Goal: Task Accomplishment & Management: Use online tool/utility

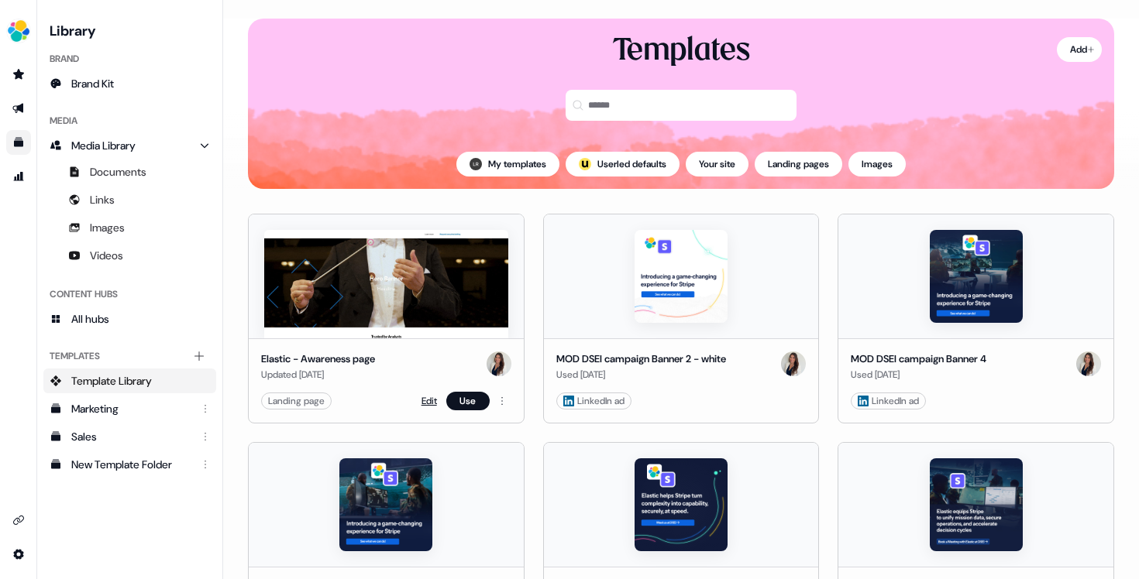
click at [424, 401] on link "Edit" at bounding box center [428, 400] width 15 height 15
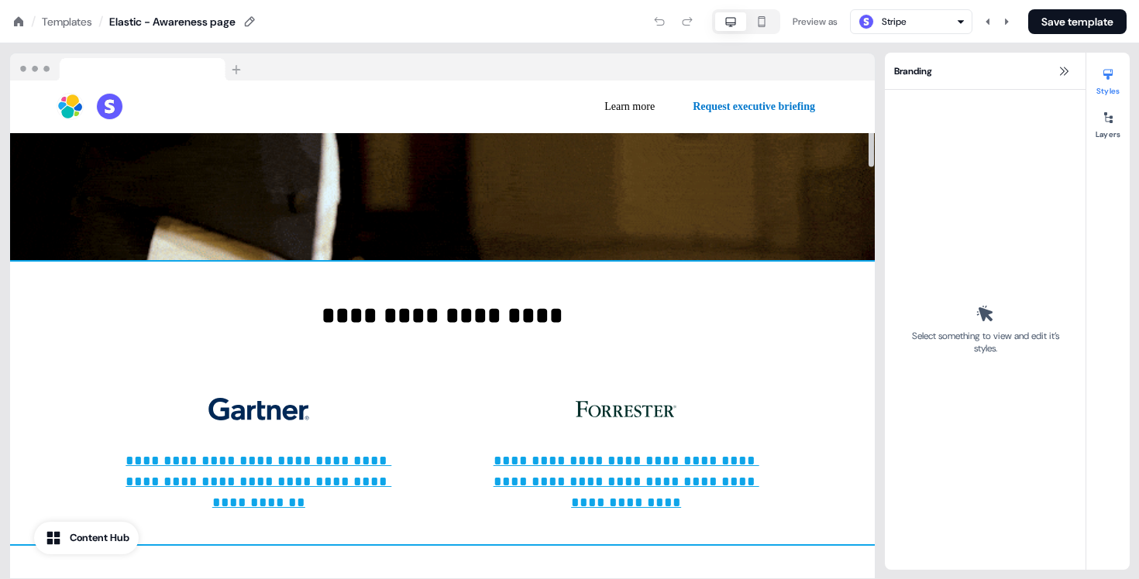
scroll to position [461, 0]
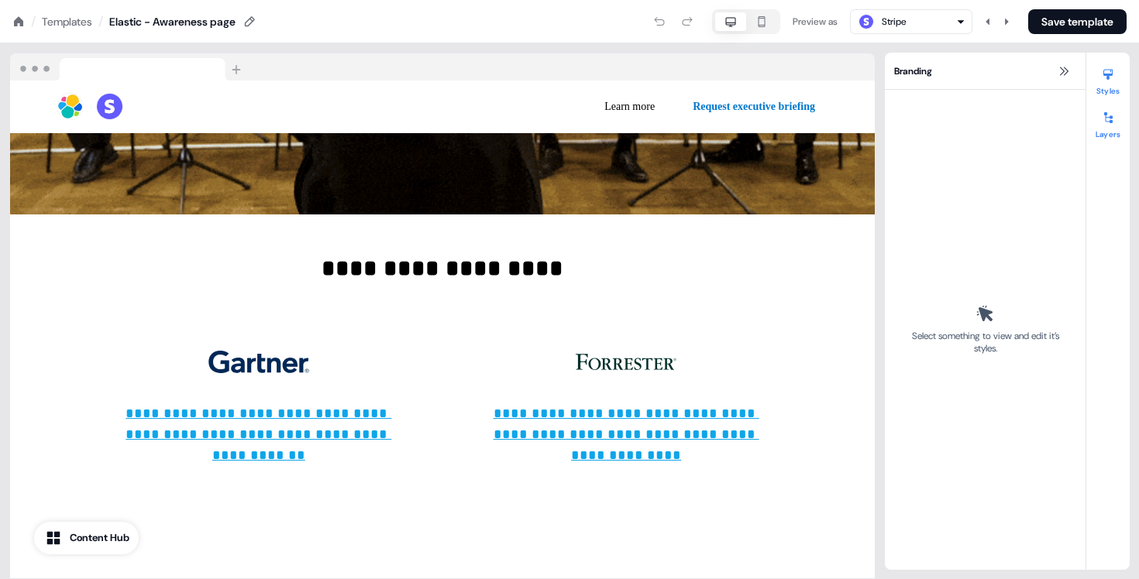
click at [1104, 133] on button "Layers" at bounding box center [1107, 122] width 43 height 34
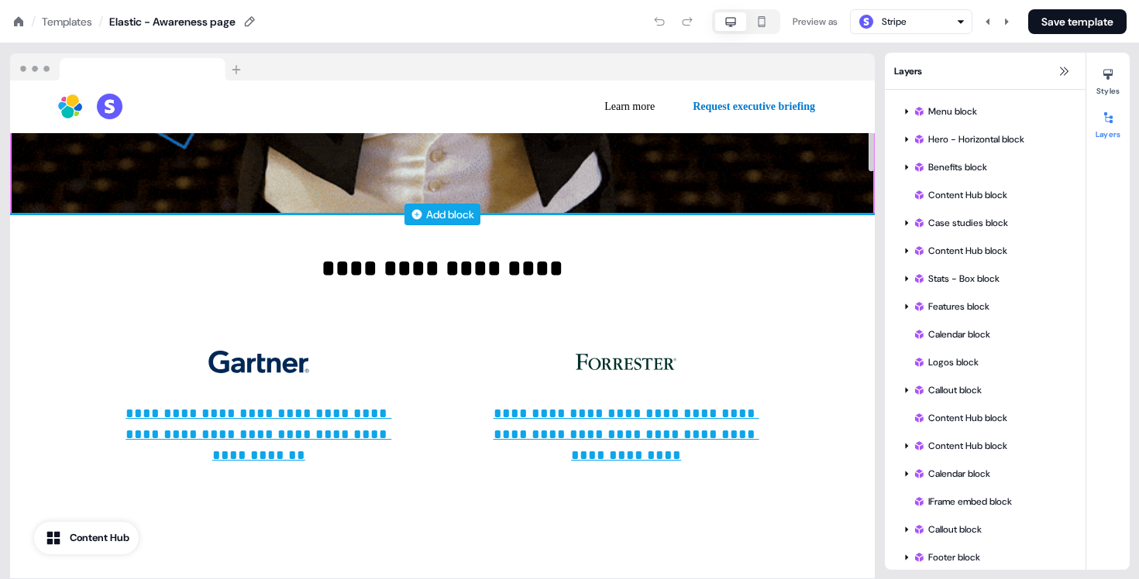
click at [430, 217] on div "Add block" at bounding box center [450, 214] width 48 height 15
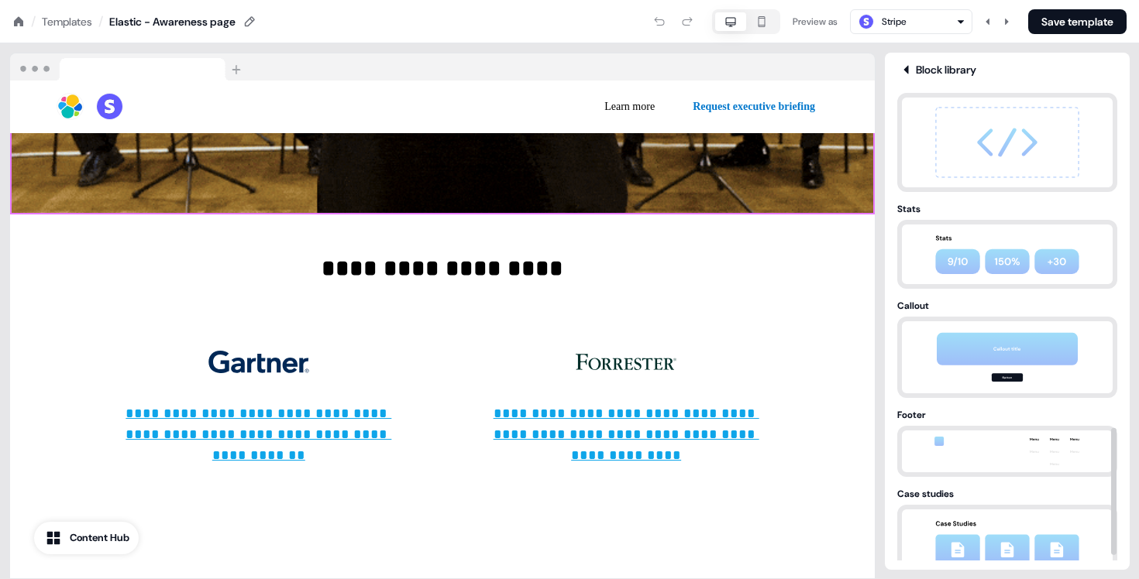
scroll to position [1255, 0]
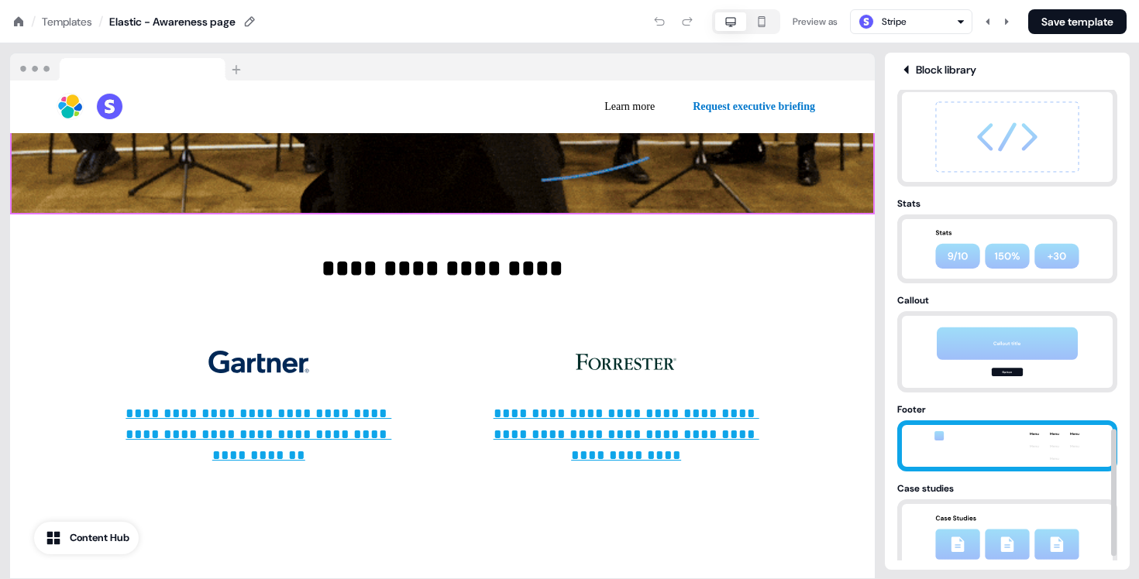
click at [994, 455] on img at bounding box center [1007, 446] width 163 height 42
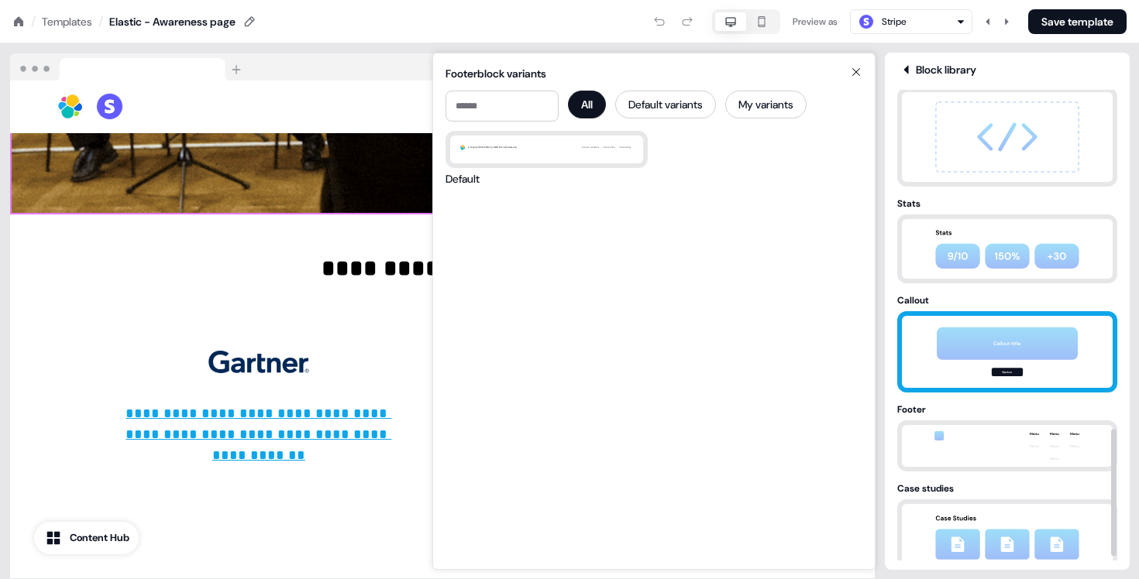
scroll to position [1269, 0]
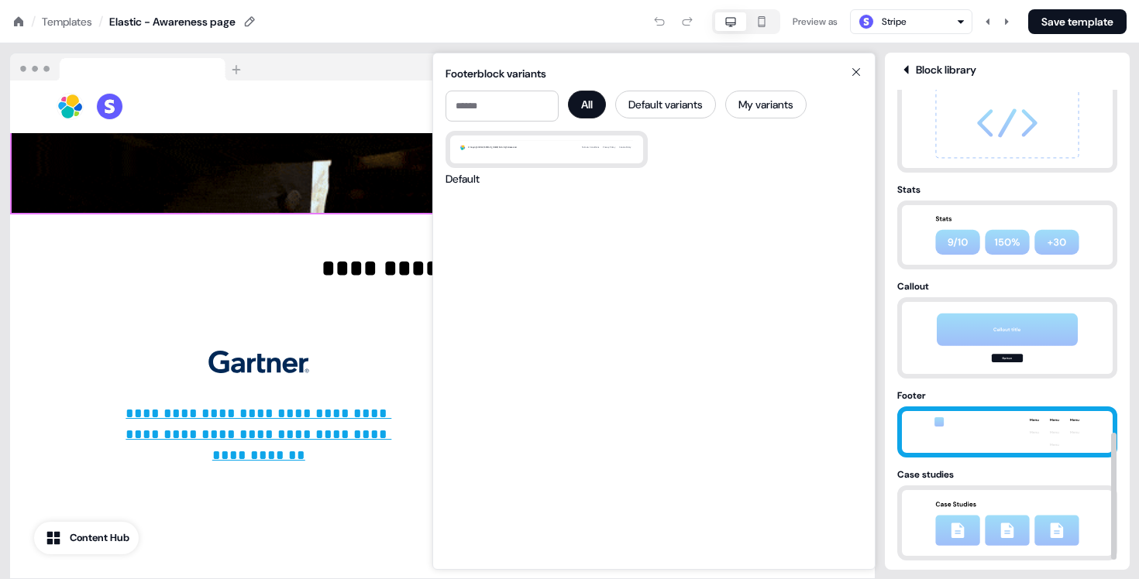
click at [1007, 415] on img at bounding box center [1007, 432] width 163 height 42
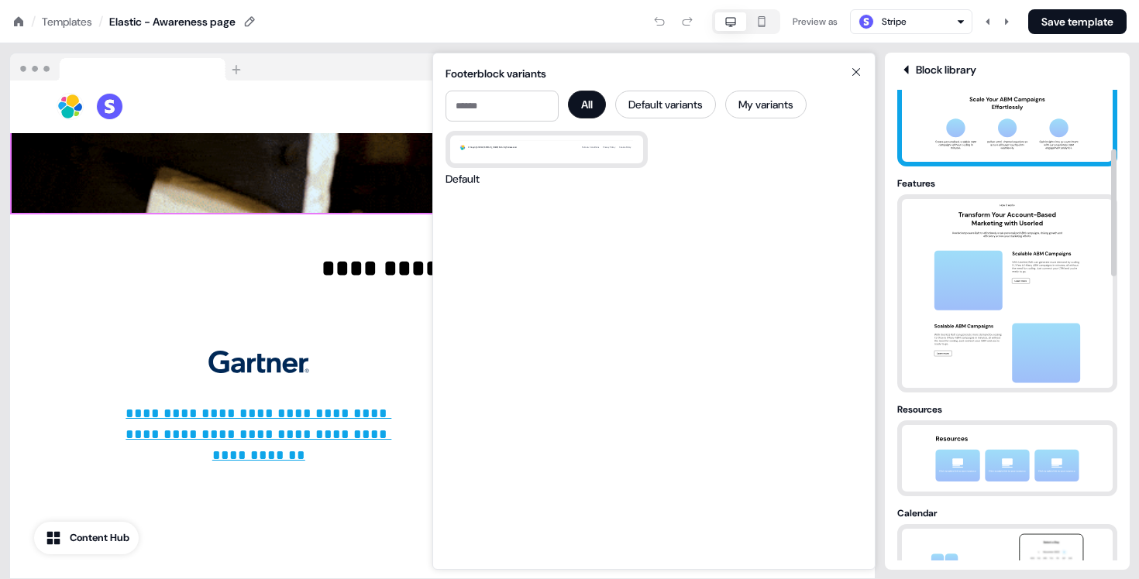
scroll to position [0, 0]
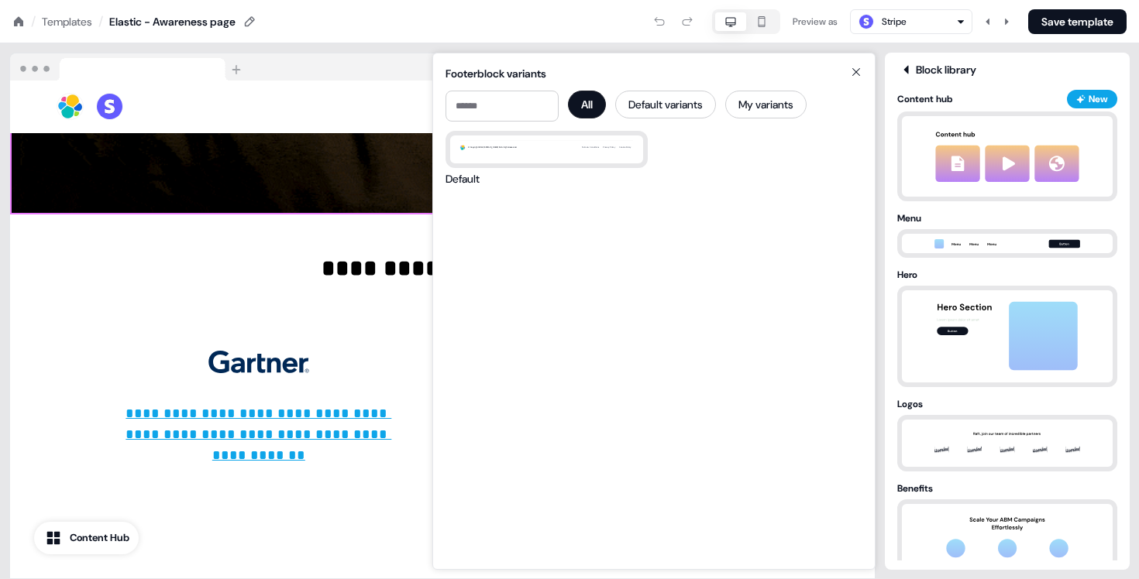
click at [907, 67] on icon at bounding box center [905, 69] width 5 height 9
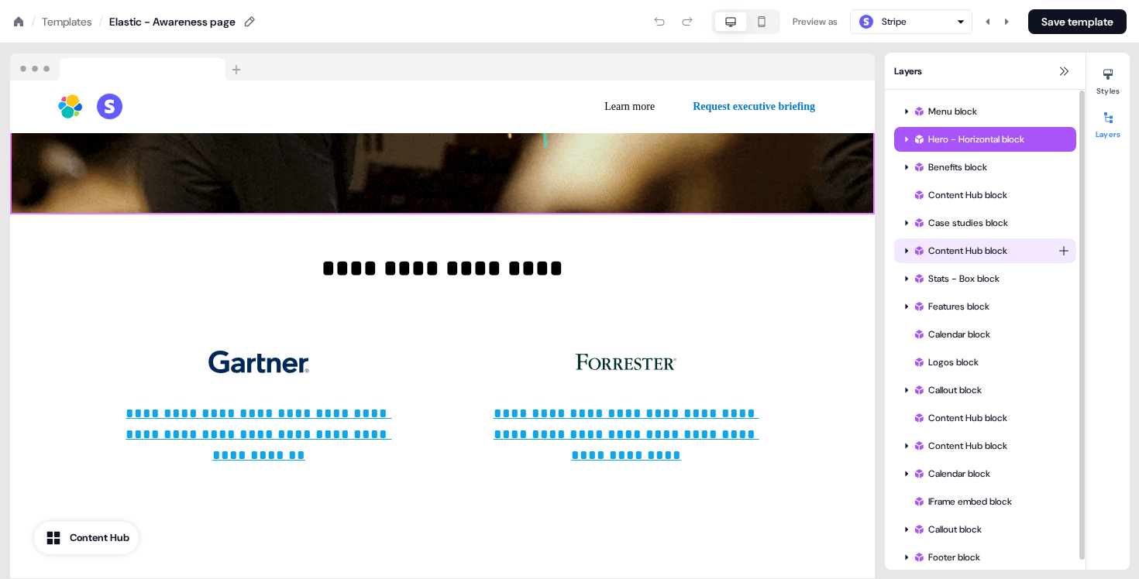
scroll to position [9, 0]
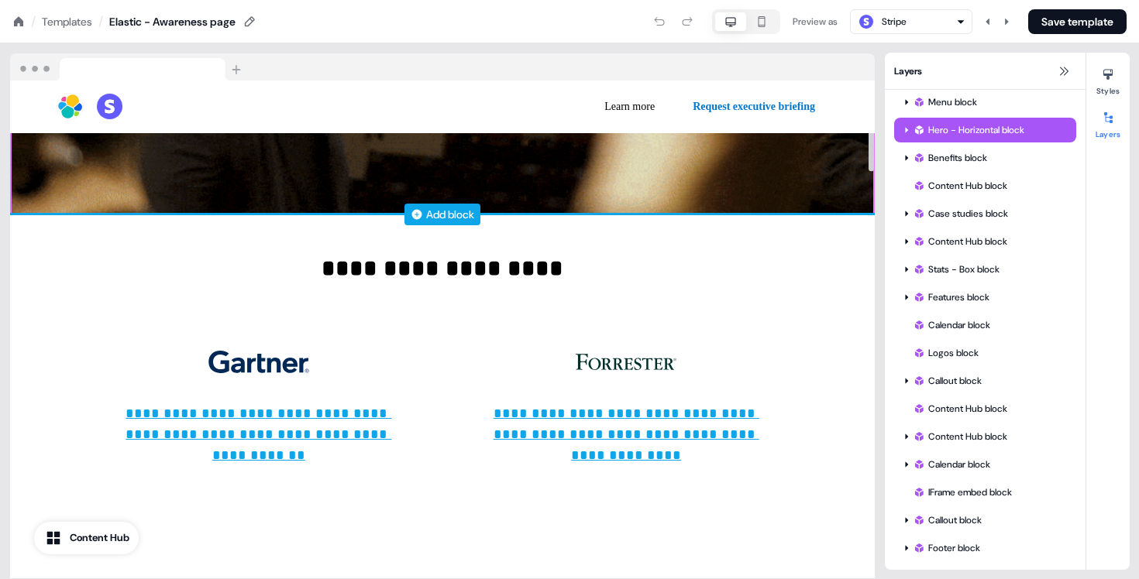
click at [444, 209] on div "Add block" at bounding box center [450, 214] width 48 height 15
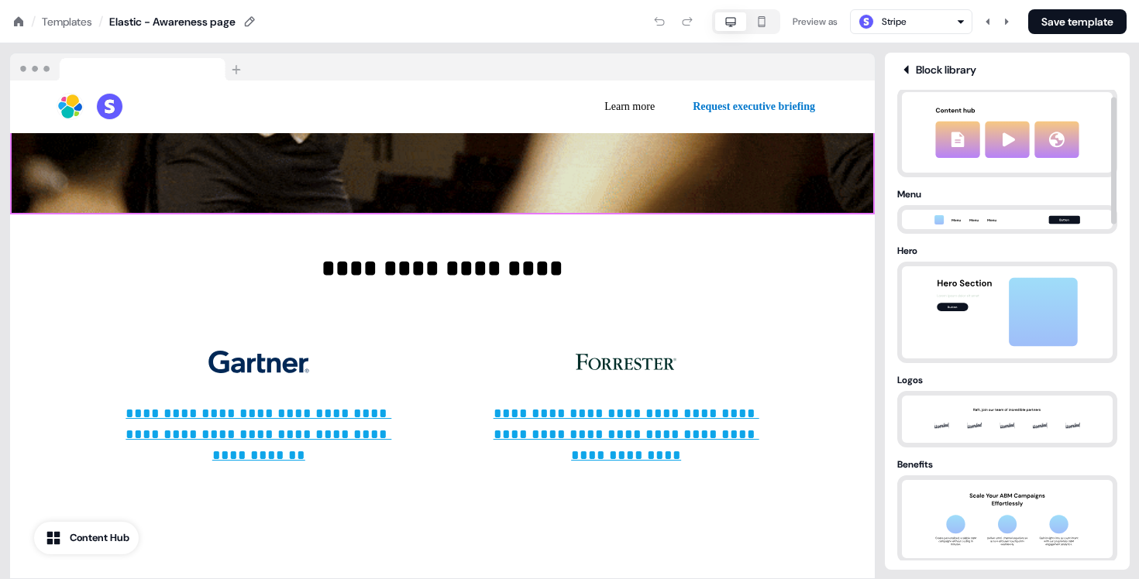
scroll to position [0, 0]
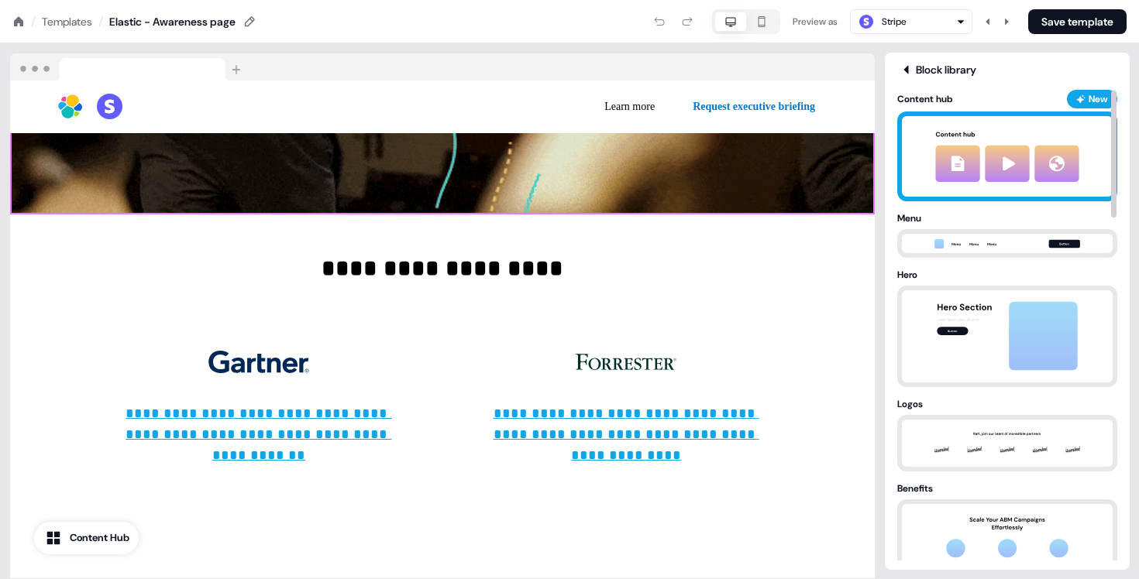
click at [1084, 98] on div "New" at bounding box center [1092, 99] width 50 height 19
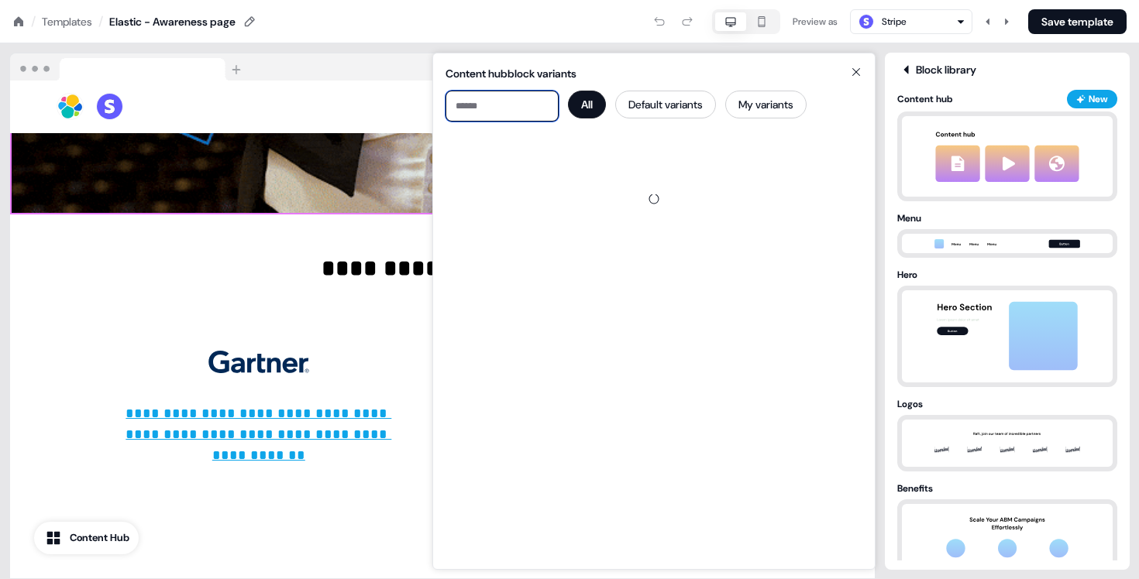
click at [479, 105] on input at bounding box center [501, 106] width 113 height 31
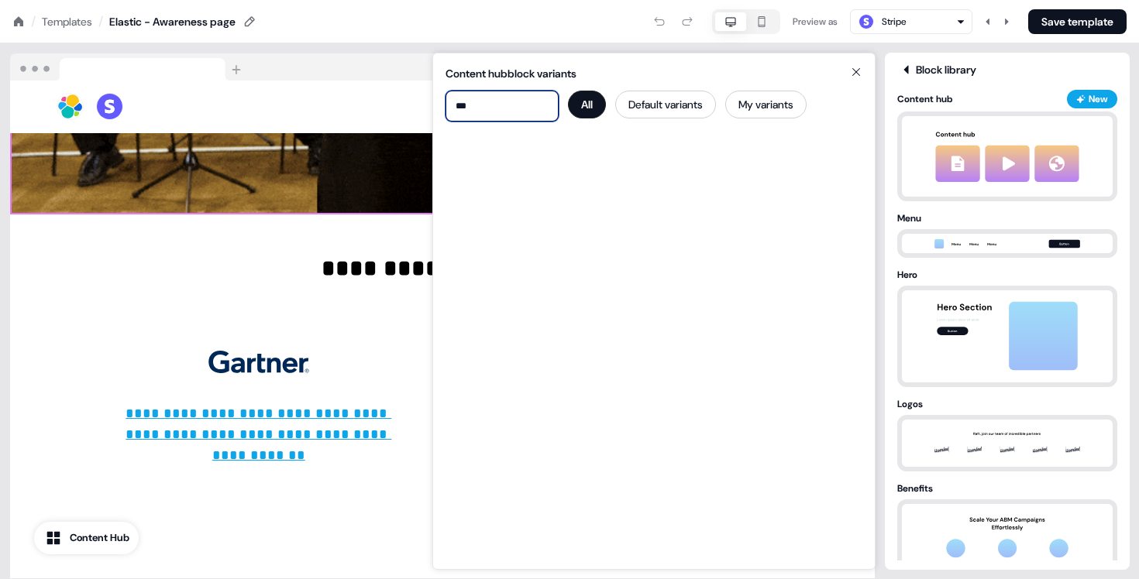
click at [531, 109] on input "***" at bounding box center [501, 106] width 113 height 31
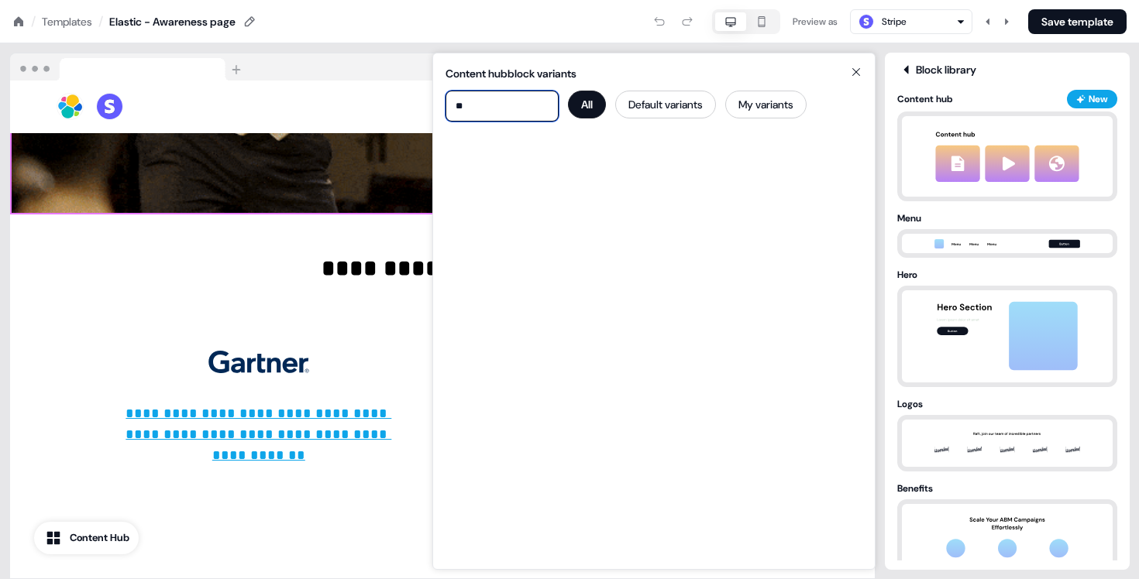
type input "*"
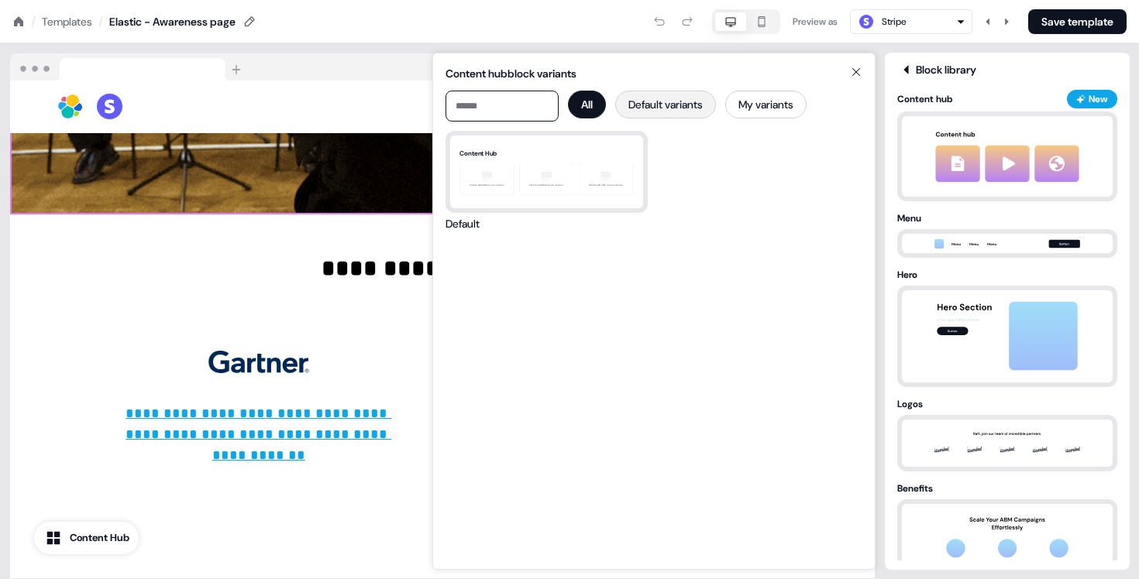
click at [690, 106] on button "Default variants" at bounding box center [665, 105] width 101 height 28
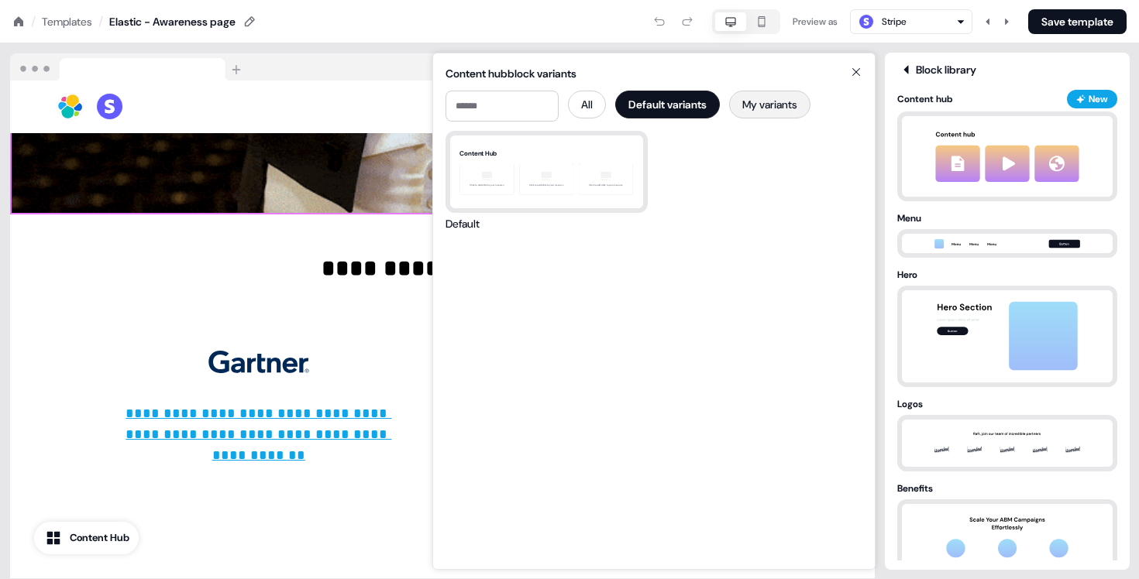
click at [792, 104] on button "My variants" at bounding box center [769, 105] width 81 height 28
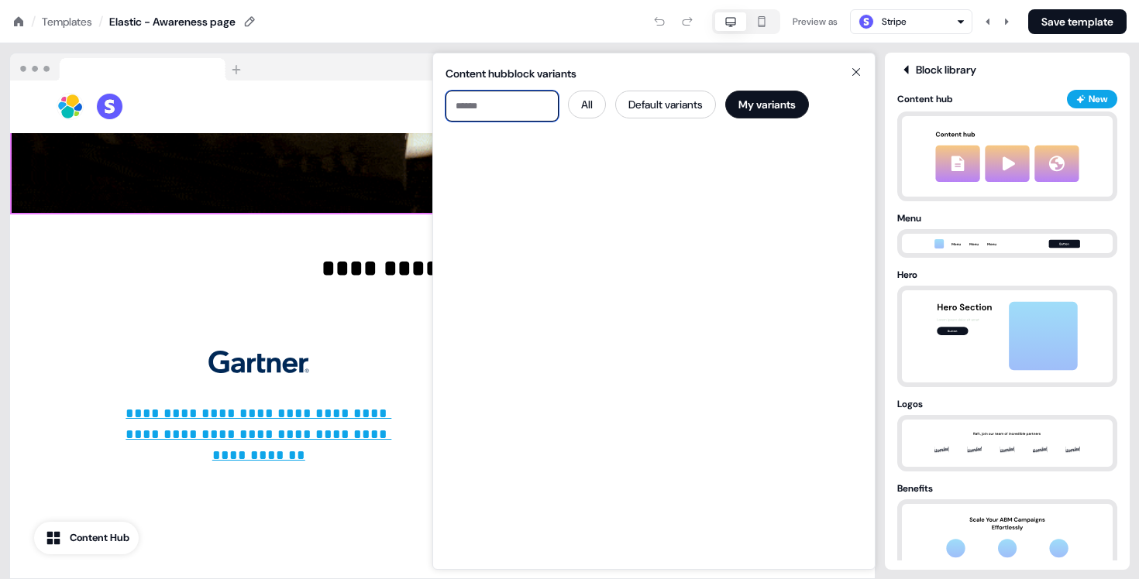
click at [504, 111] on input at bounding box center [501, 106] width 113 height 31
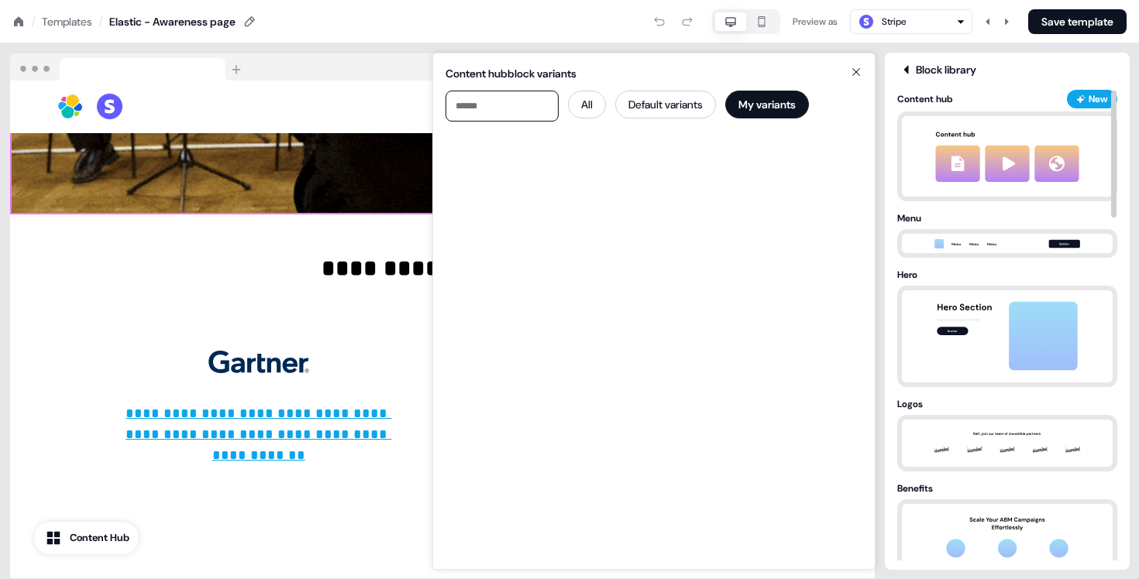
click at [904, 64] on icon at bounding box center [906, 70] width 19 height 12
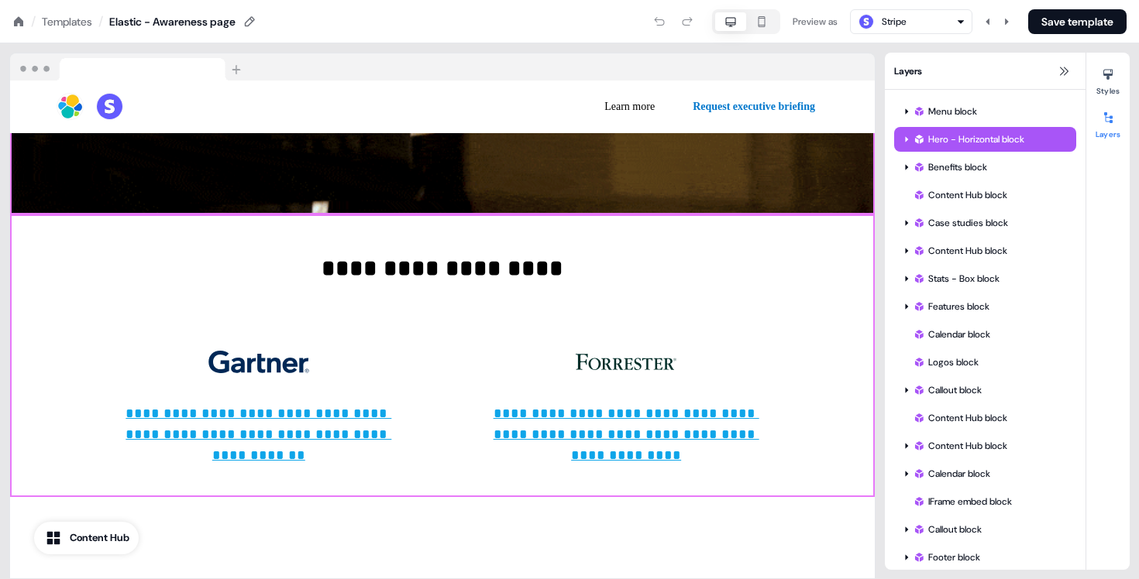
click at [1130, 83] on section "**********" at bounding box center [569, 311] width 1139 height 536
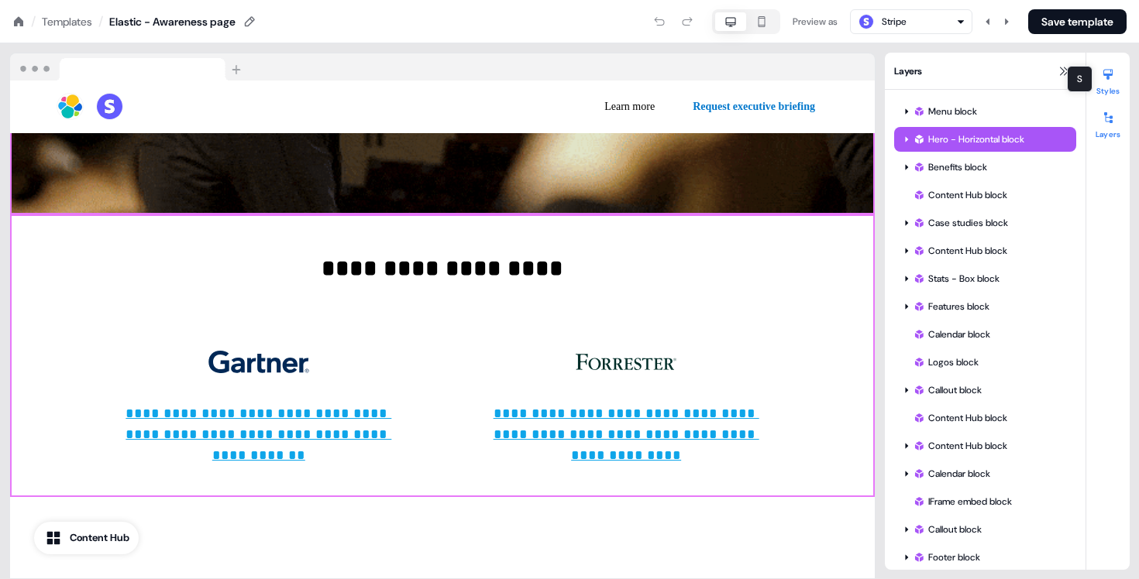
click at [1109, 75] on icon at bounding box center [1107, 75] width 9 height 11
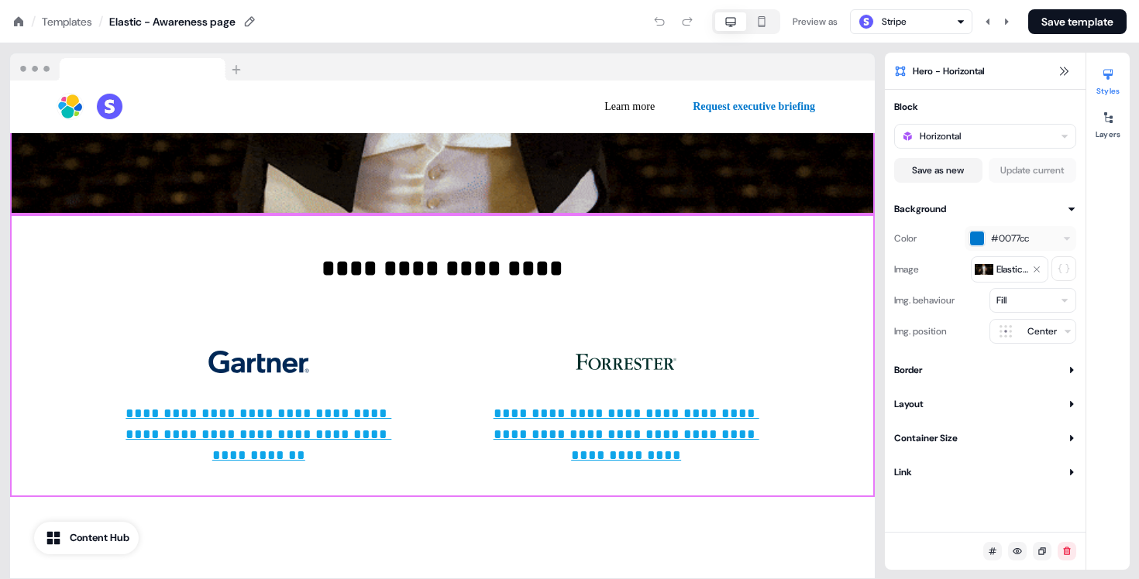
click at [1117, 148] on div "Styles Layers" at bounding box center [1107, 311] width 43 height 517
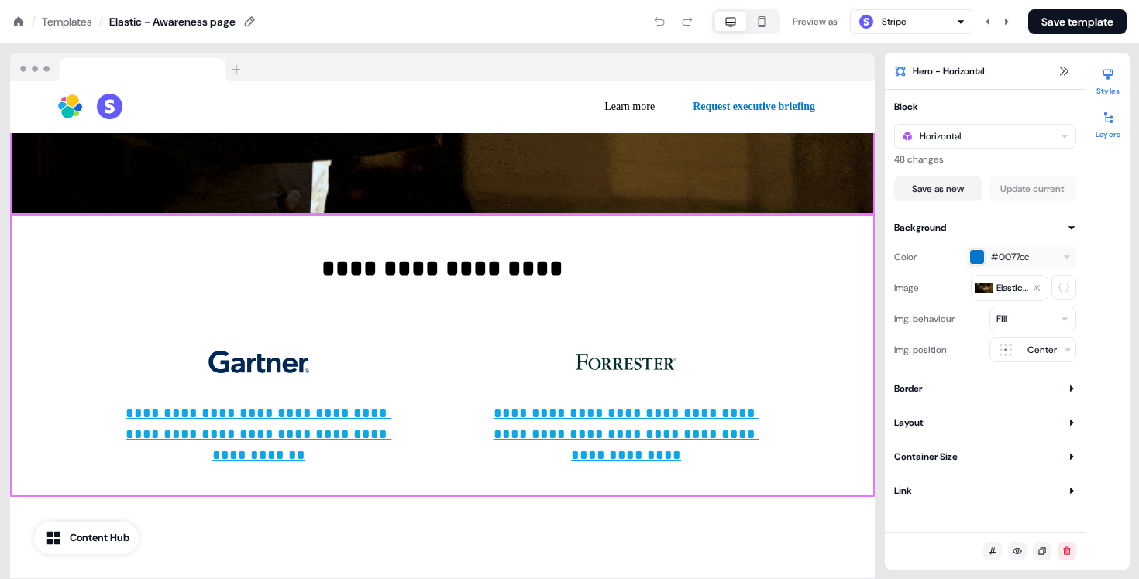
click at [1108, 121] on icon at bounding box center [1107, 118] width 12 height 12
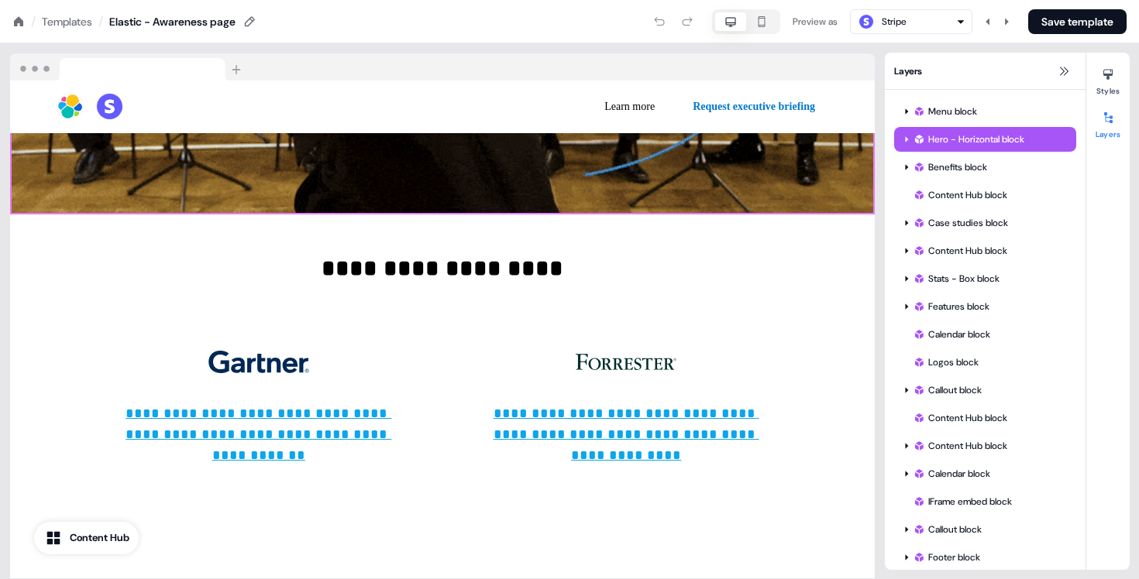
click at [20, 23] on icon at bounding box center [18, 20] width 9 height 9
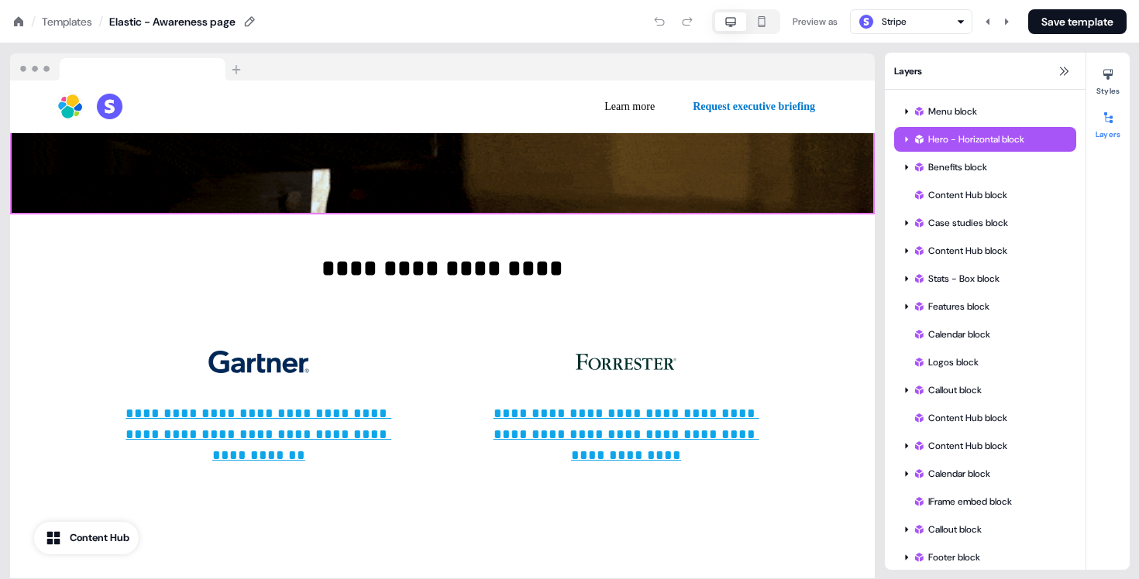
click at [20, 23] on icon at bounding box center [18, 20] width 9 height 9
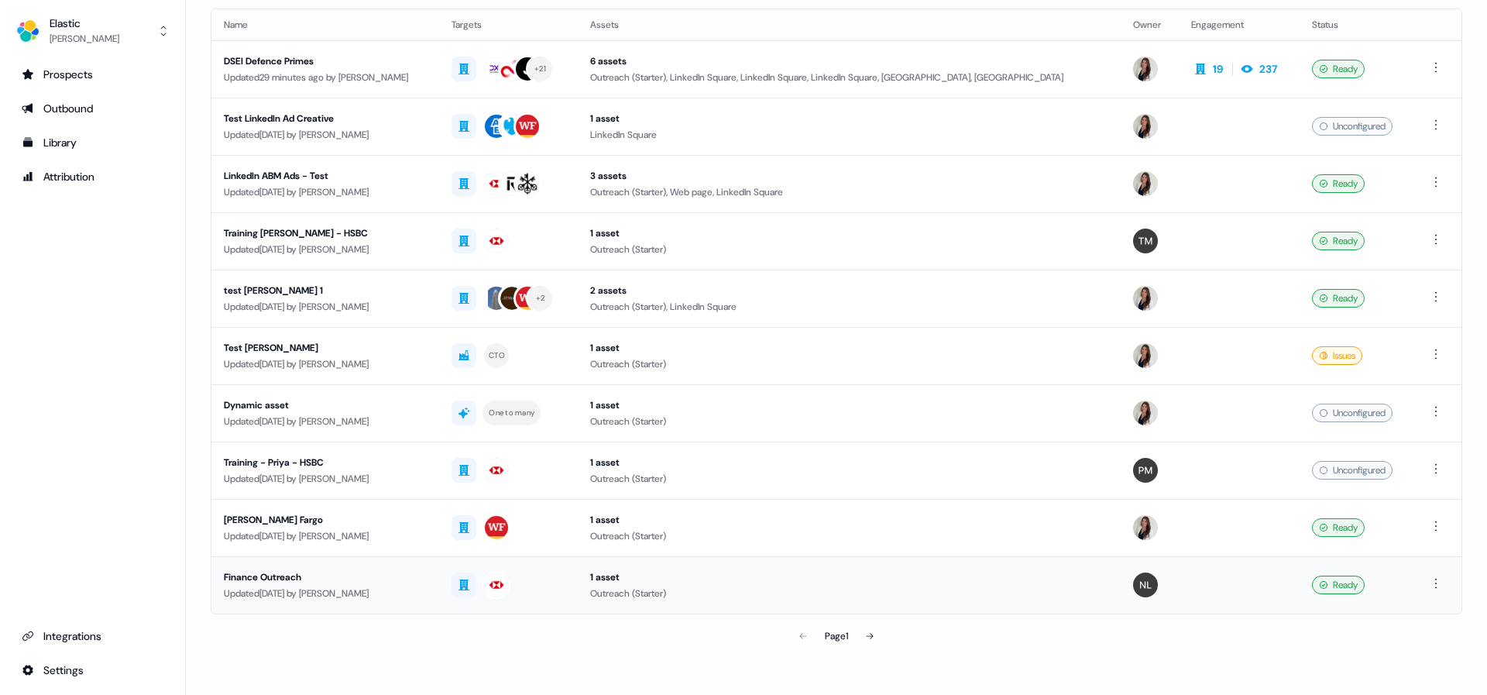
scroll to position [106, 0]
